Goal: Transaction & Acquisition: Subscribe to service/newsletter

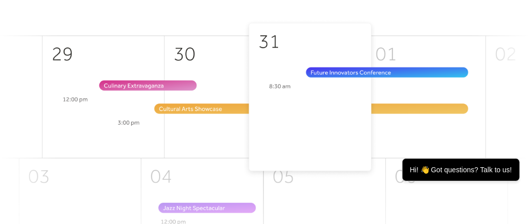
scroll to position [312, 0]
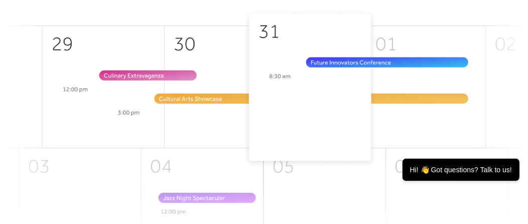
click at [454, 9] on img at bounding box center [264, 139] width 528 height 261
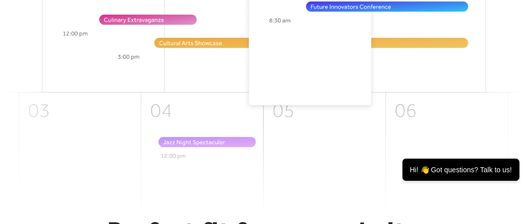
scroll to position [0, 0]
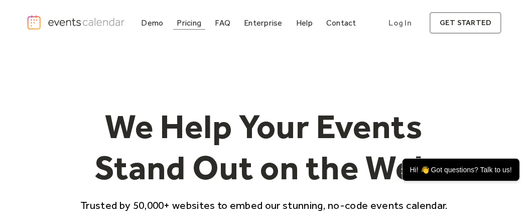
click at [194, 22] on div "Pricing" at bounding box center [189, 23] width 25 height 6
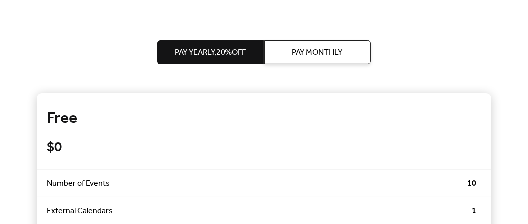
scroll to position [230, 0]
